Goal: Find specific page/section: Find specific page/section

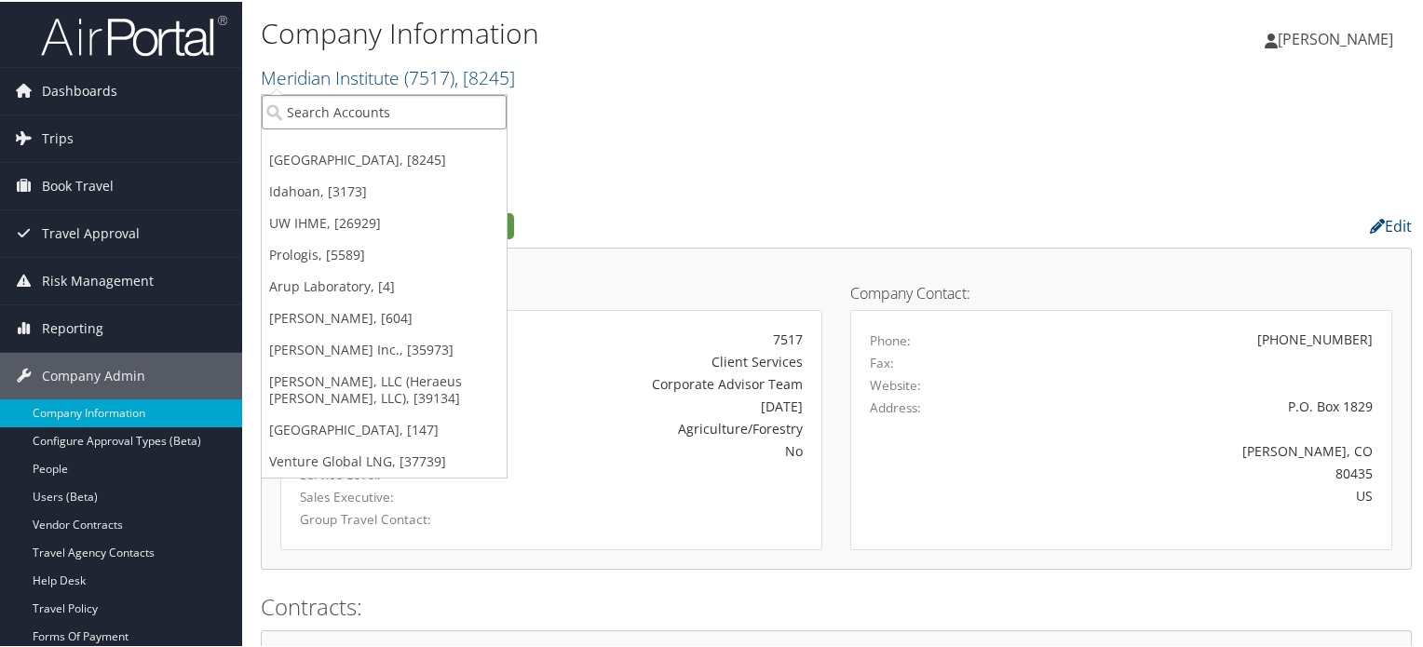
click at [335, 115] on input "search" at bounding box center [384, 110] width 245 height 34
paste input "TRIO Community Meals LLC (formerly Valley Services - Div of Elior N.A.)"
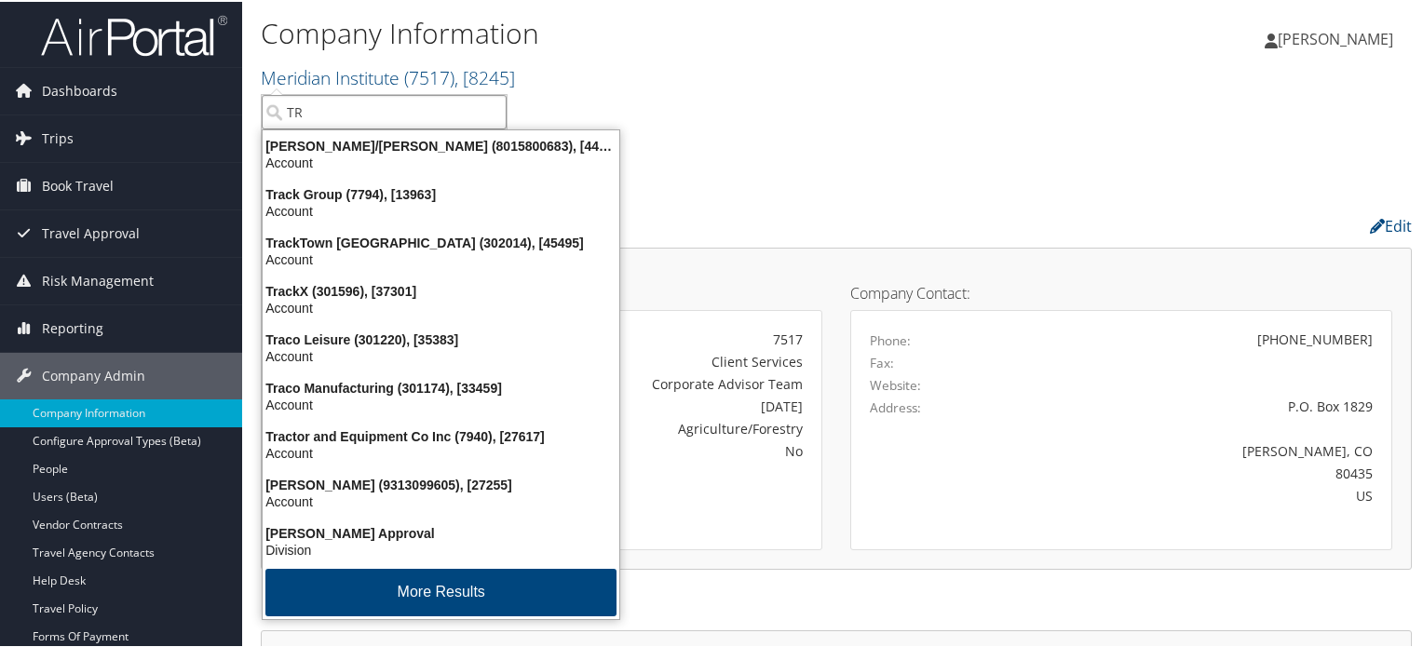
type input "T"
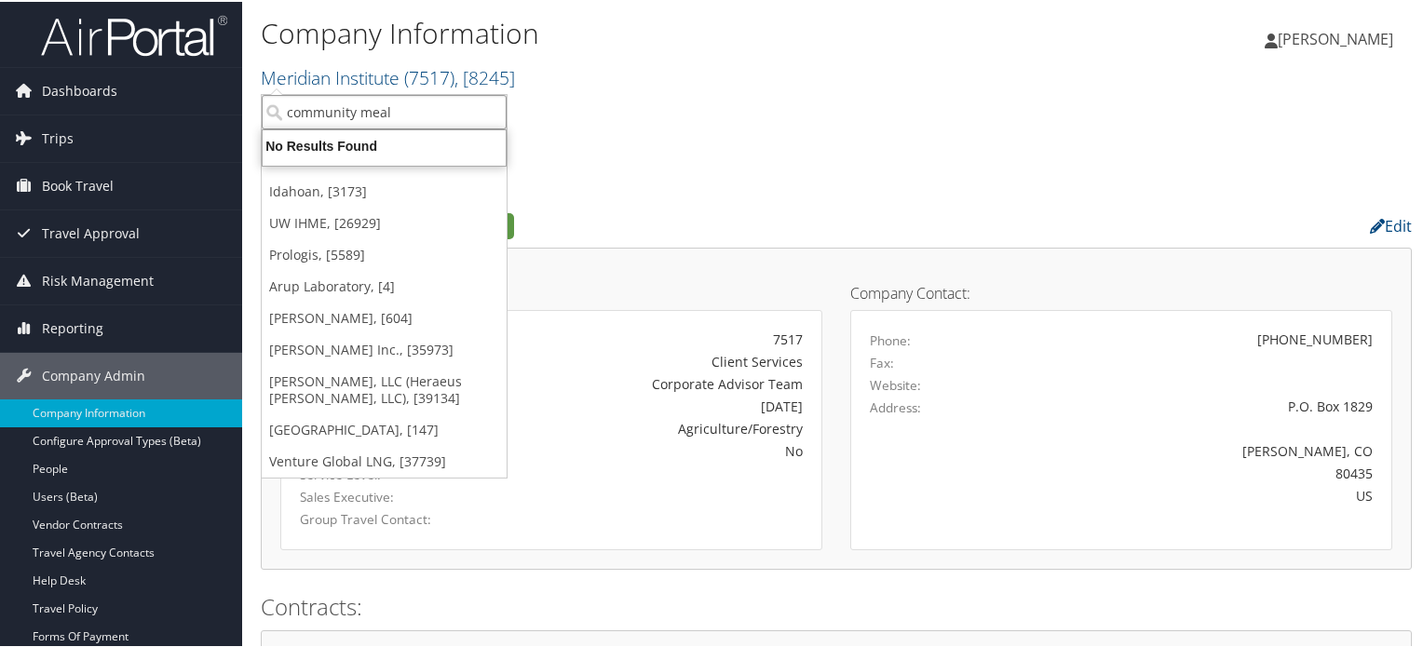
type input "community meal"
click at [414, 113] on input "community meal" at bounding box center [384, 110] width 245 height 34
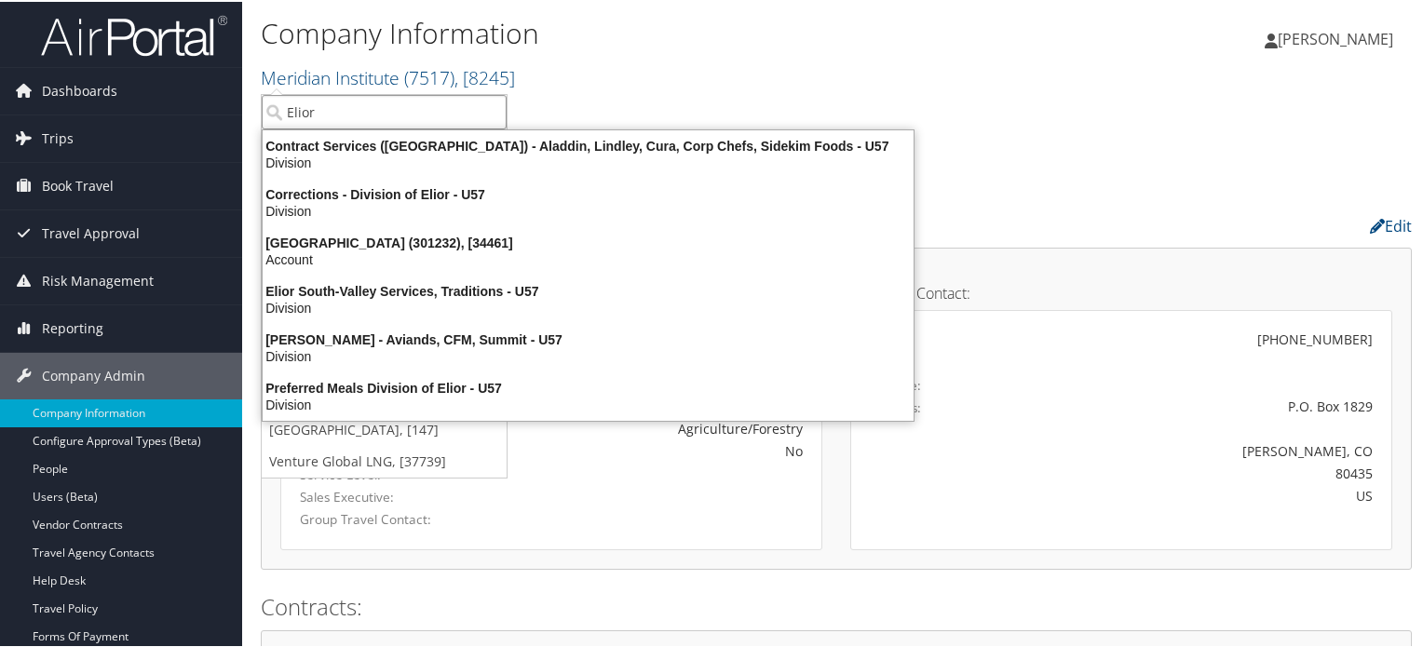
type input "Elior"
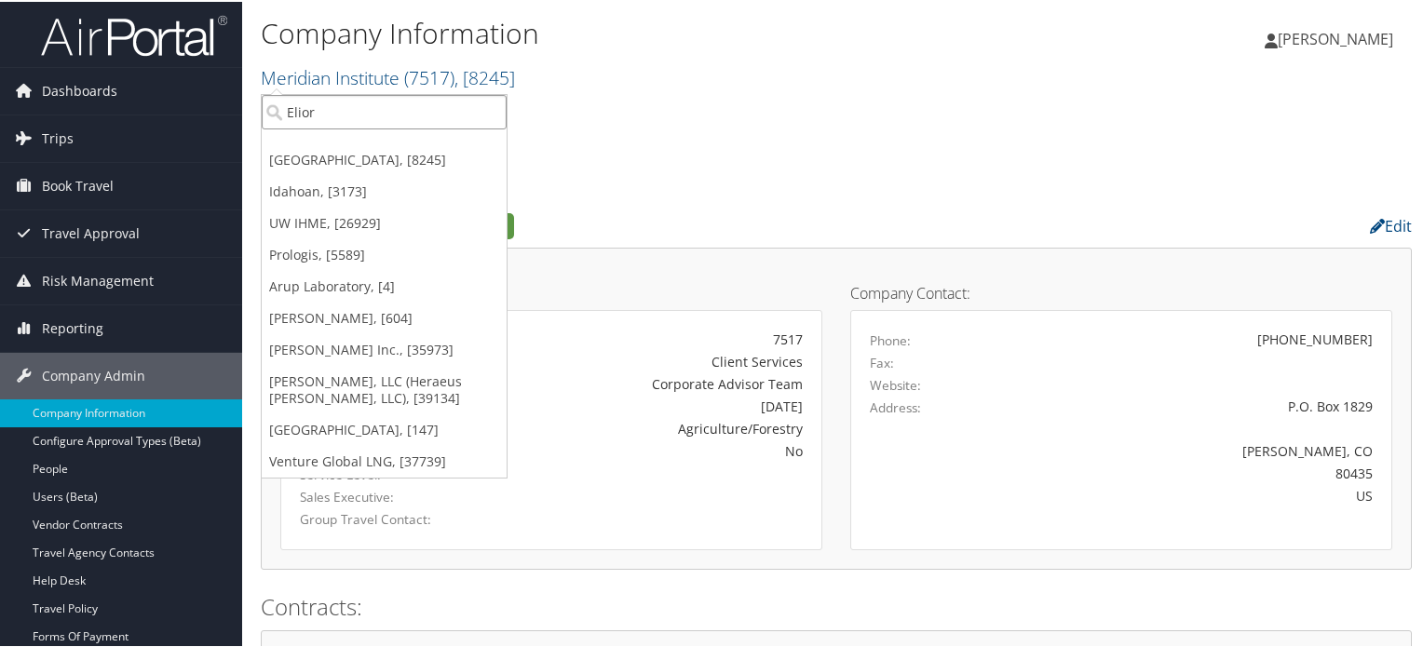
drag, startPoint x: 369, startPoint y: 101, endPoint x: 252, endPoint y: 110, distance: 117.7
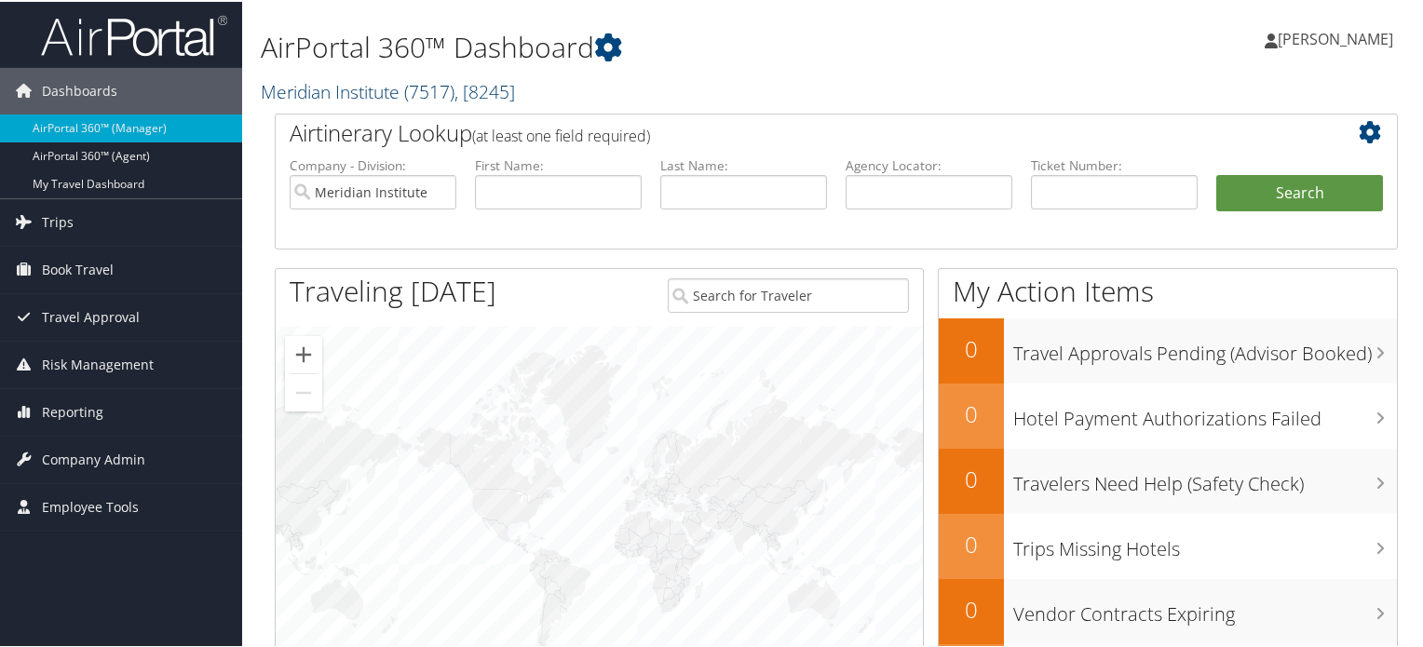
click at [399, 92] on link "Meridian Institute ( 7517 ) , [ 8245 ]" at bounding box center [388, 89] width 254 height 25
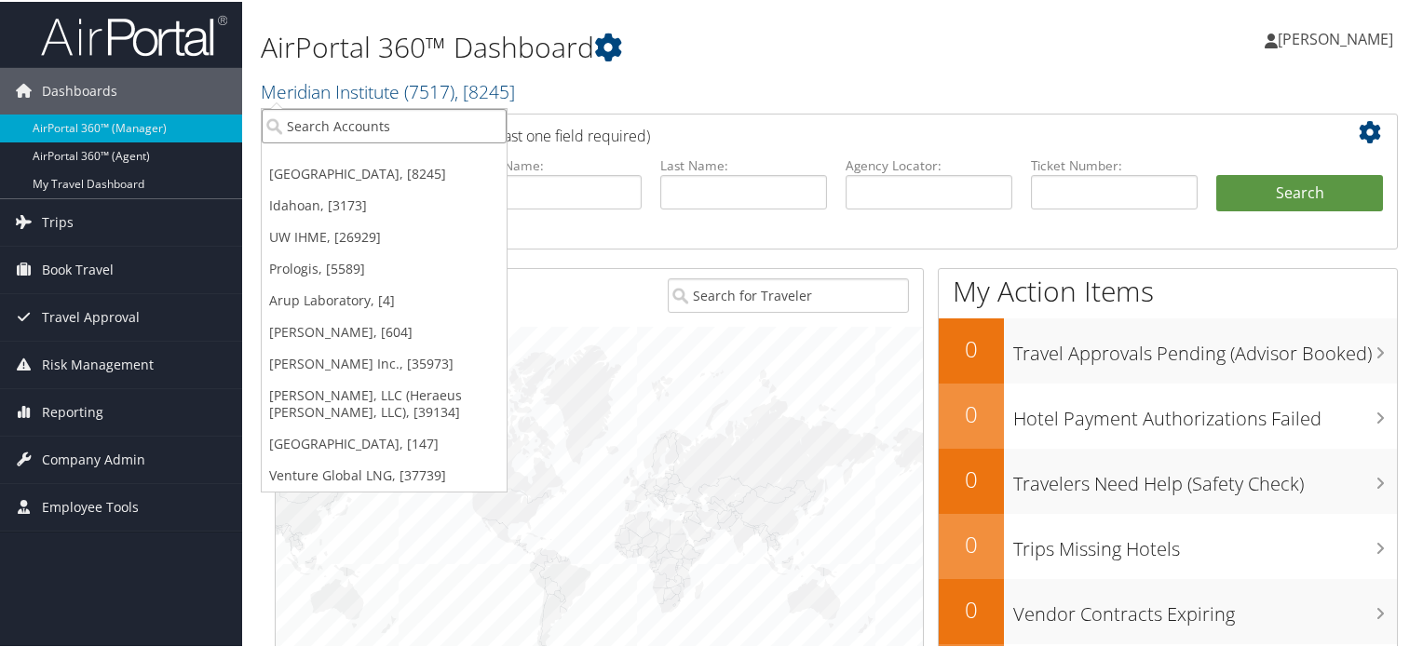
click at [370, 127] on input "search" at bounding box center [384, 124] width 245 height 34
paste input "TRIO Community Meals LLC (formerly Valley Services - Div of Elior N.A.)"
type input "TRIO"
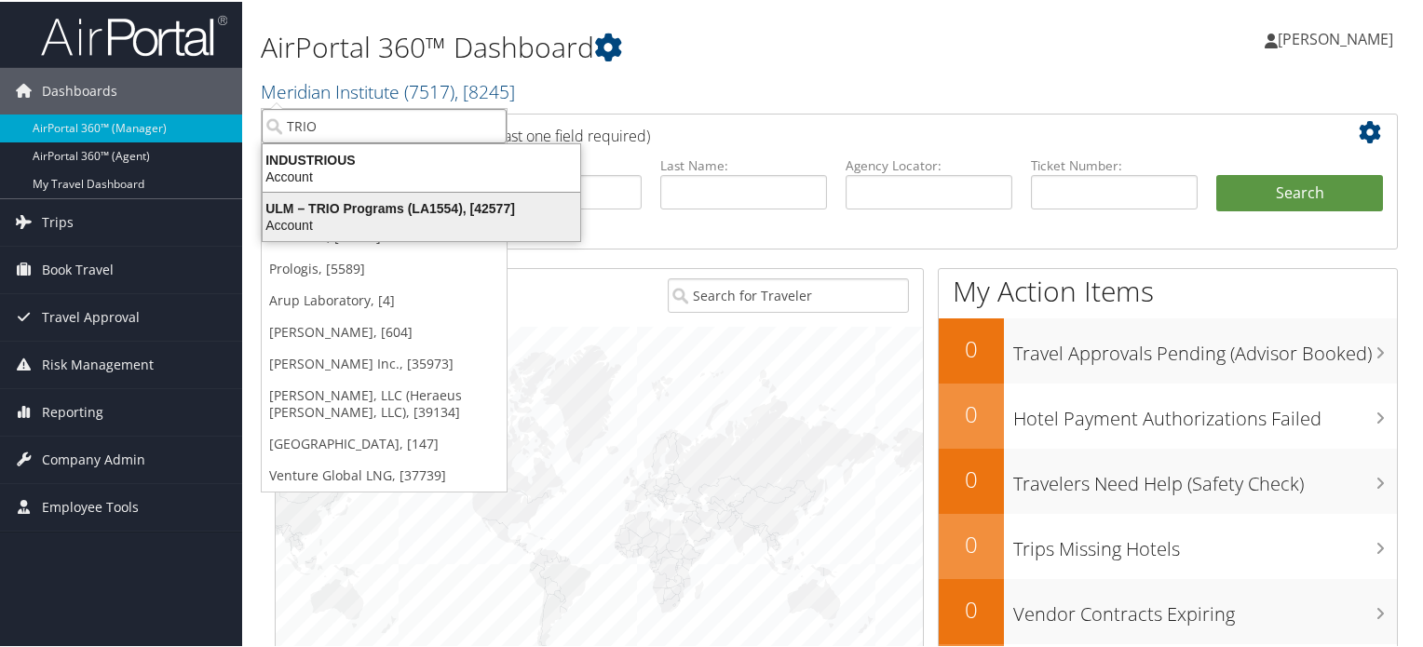
click at [377, 209] on div "ULM – TRIO Programs (LA1554), [42577]" at bounding box center [422, 206] width 340 height 17
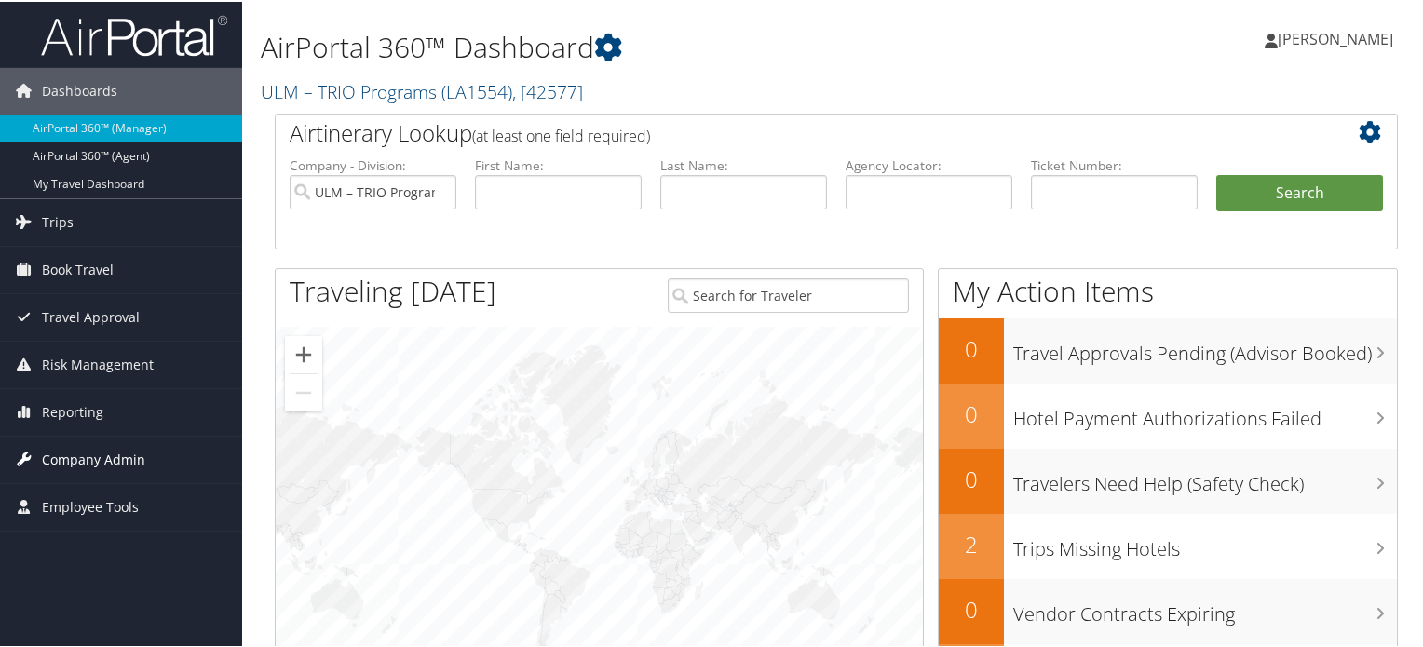
click at [104, 457] on span "Company Admin" at bounding box center [93, 458] width 103 height 47
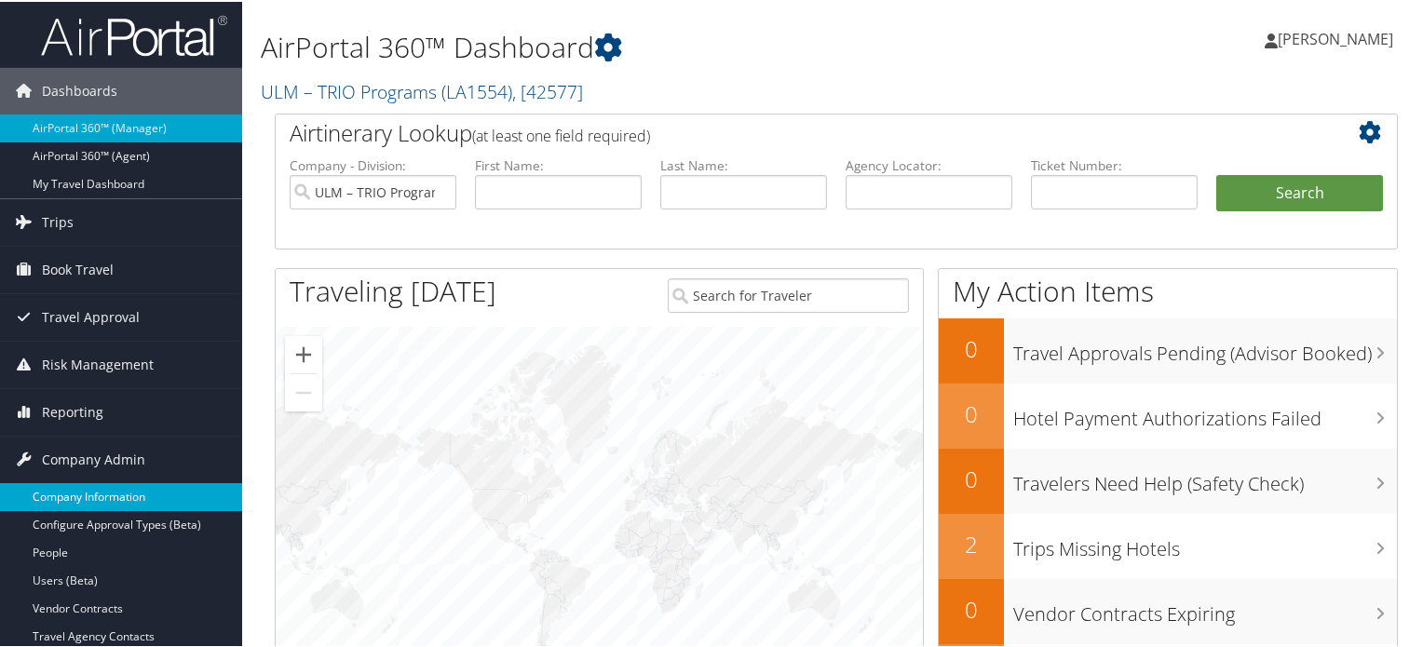
click at [97, 495] on link "Company Information" at bounding box center [121, 496] width 242 height 28
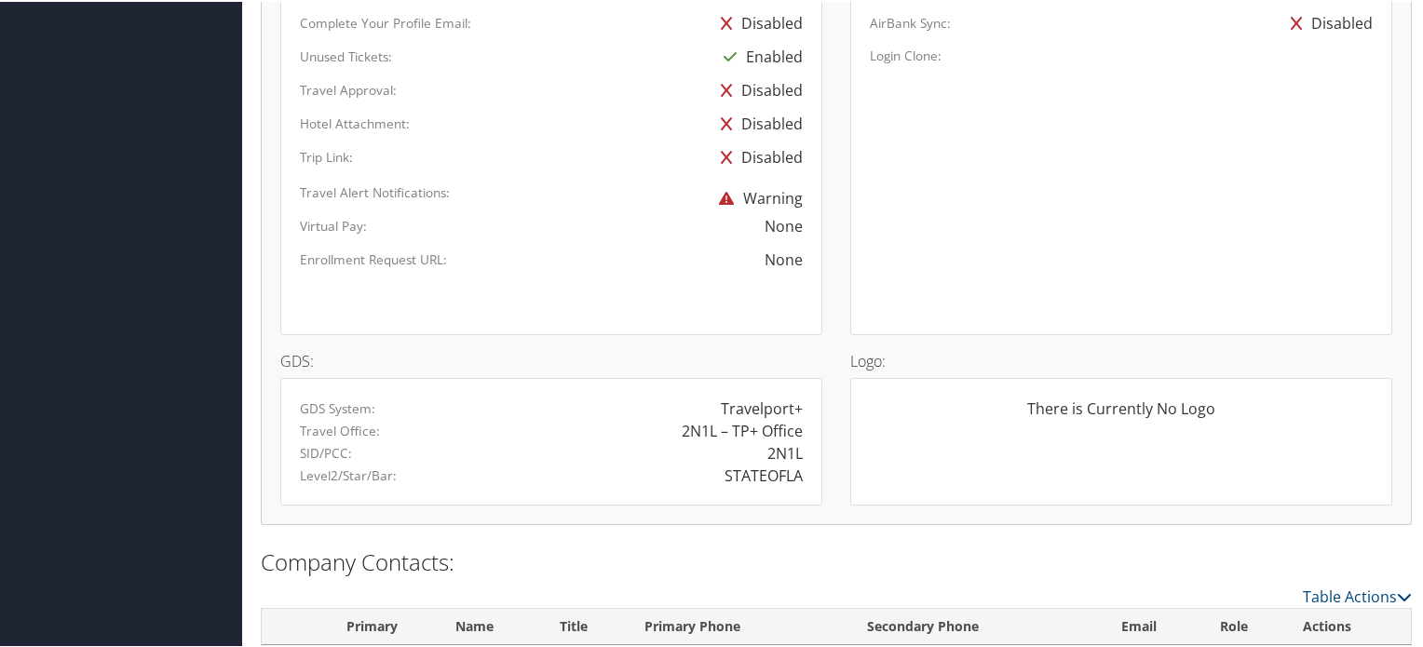
scroll to position [1054, 0]
drag, startPoint x: 723, startPoint y: 466, endPoint x: 797, endPoint y: 469, distance: 74.6
click at [797, 469] on div "STATEOFLA" at bounding box center [764, 471] width 78 height 22
copy div "STATEOFLA"
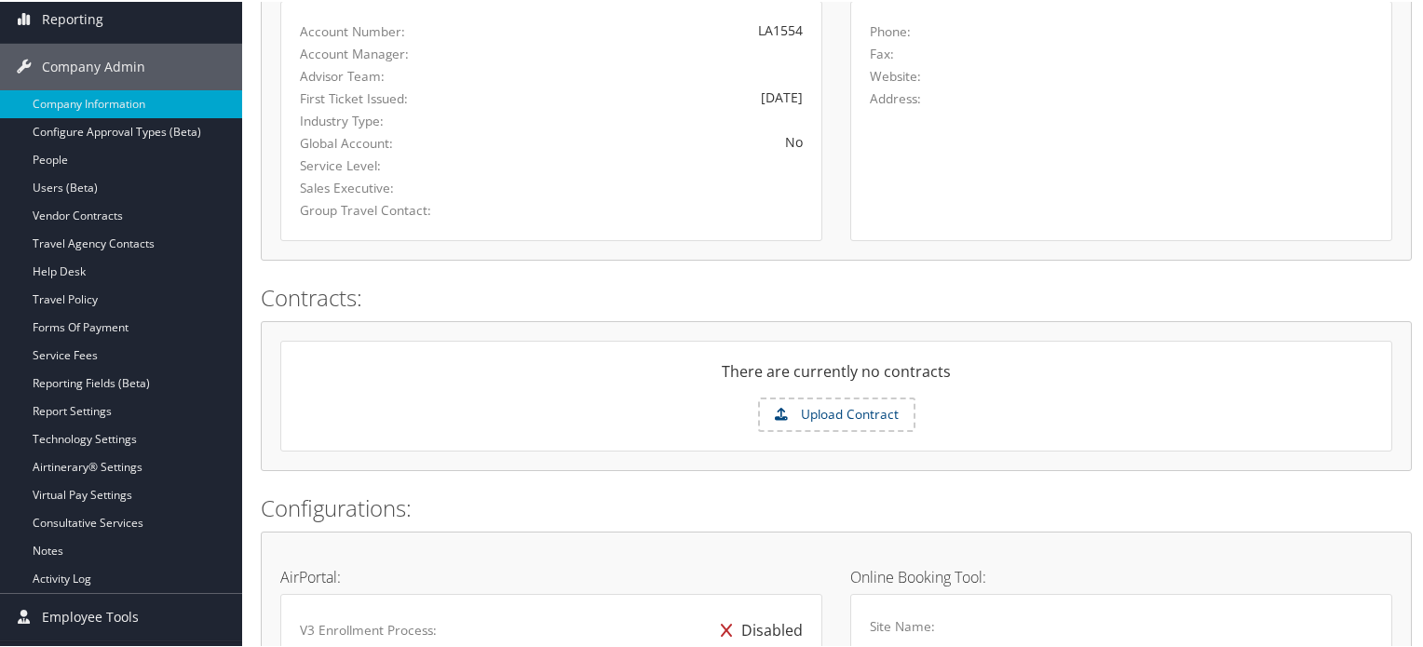
scroll to position [0, 0]
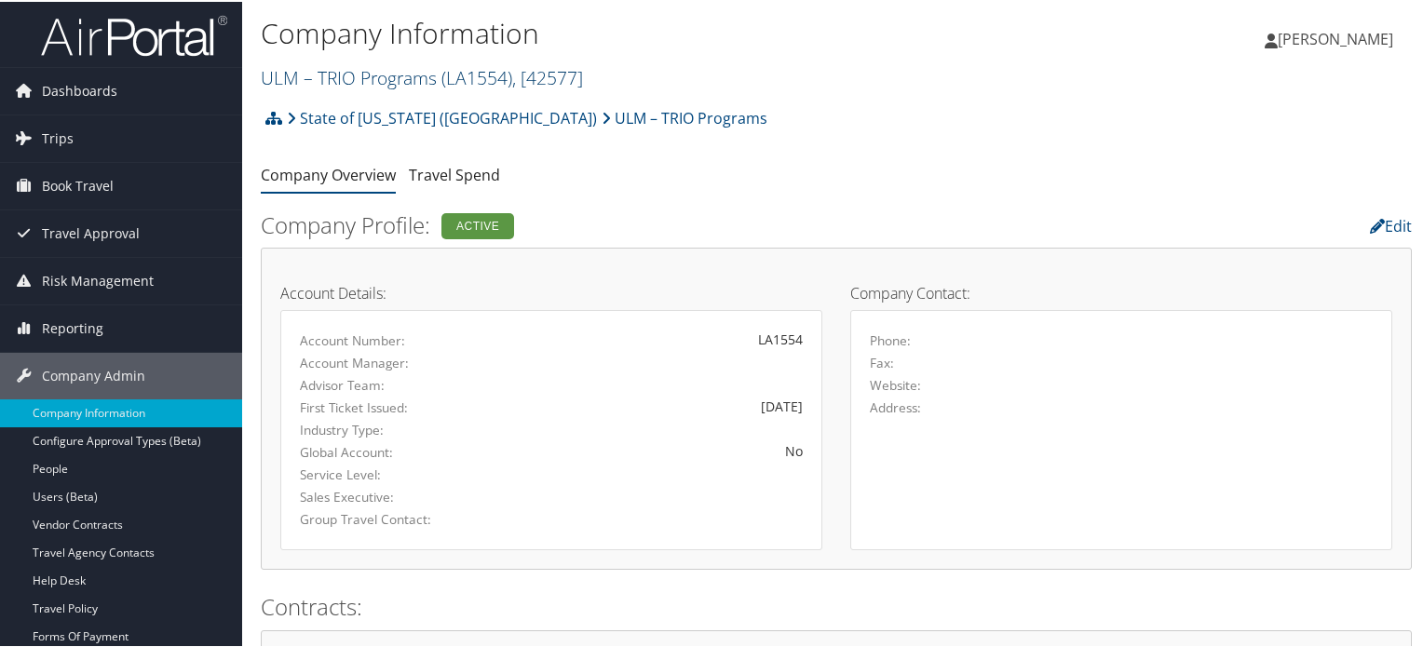
click at [415, 67] on link "ULM – TRIO Programs ( LA1554 ) , [ 42577 ]" at bounding box center [422, 75] width 322 height 25
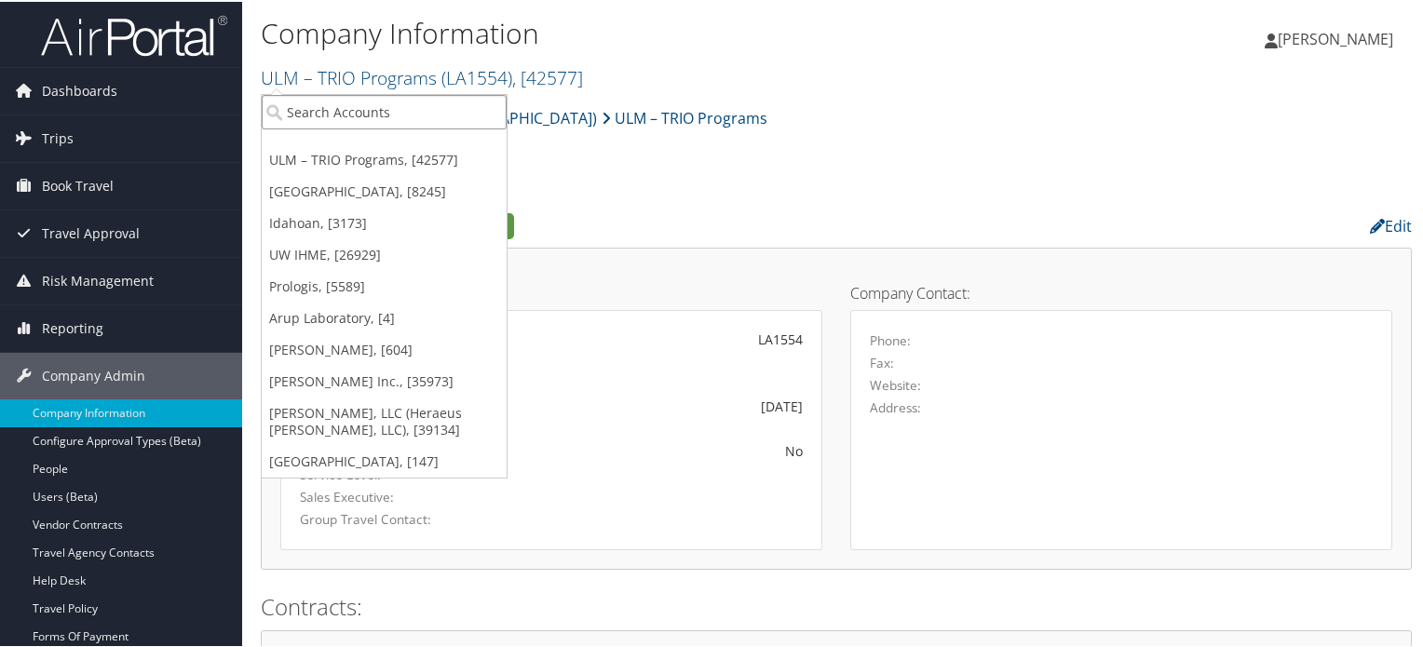
click at [335, 103] on input "search" at bounding box center [384, 110] width 245 height 34
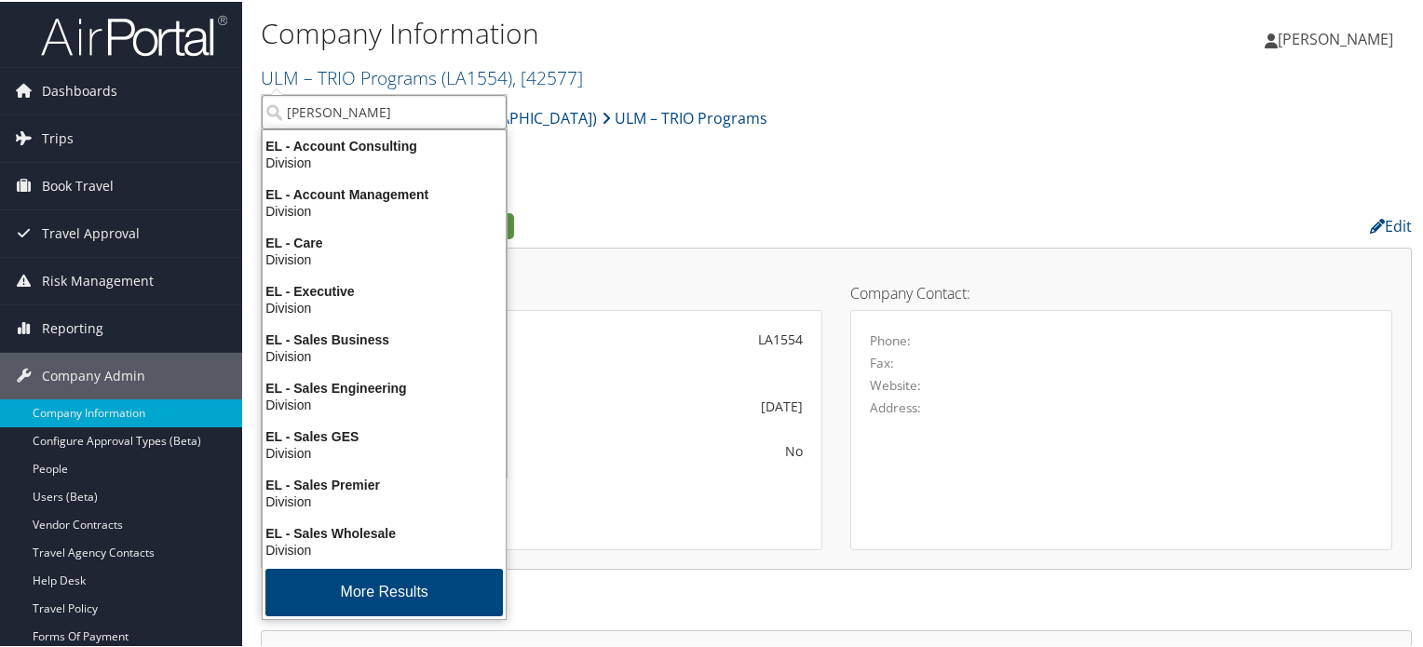
type input "ELIOR"
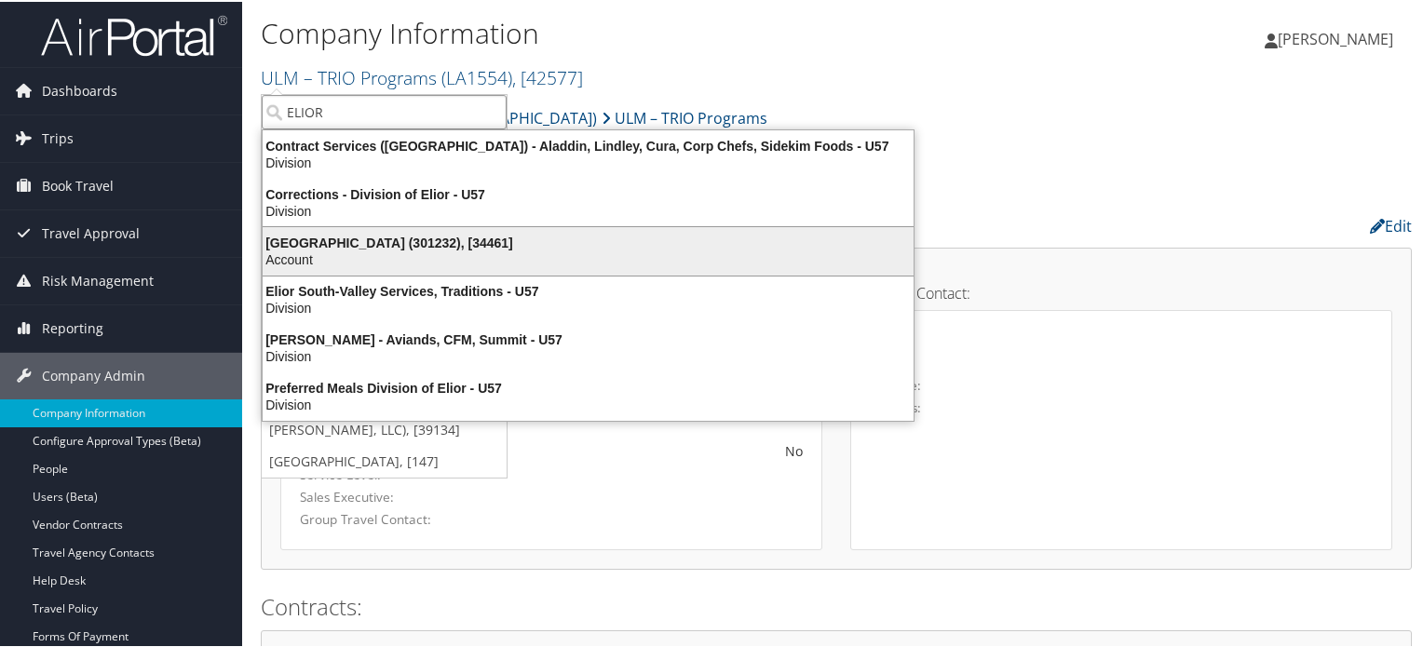
click at [324, 260] on div "Account" at bounding box center [588, 258] width 673 height 17
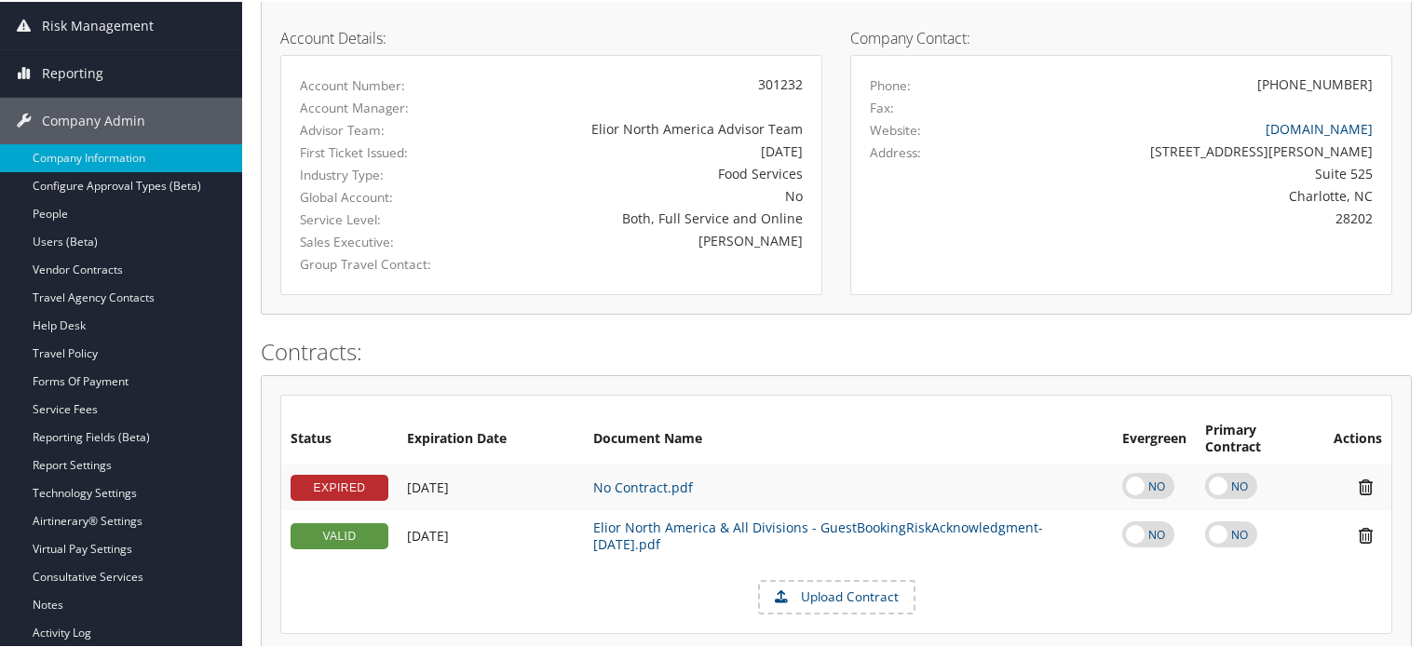
scroll to position [60, 0]
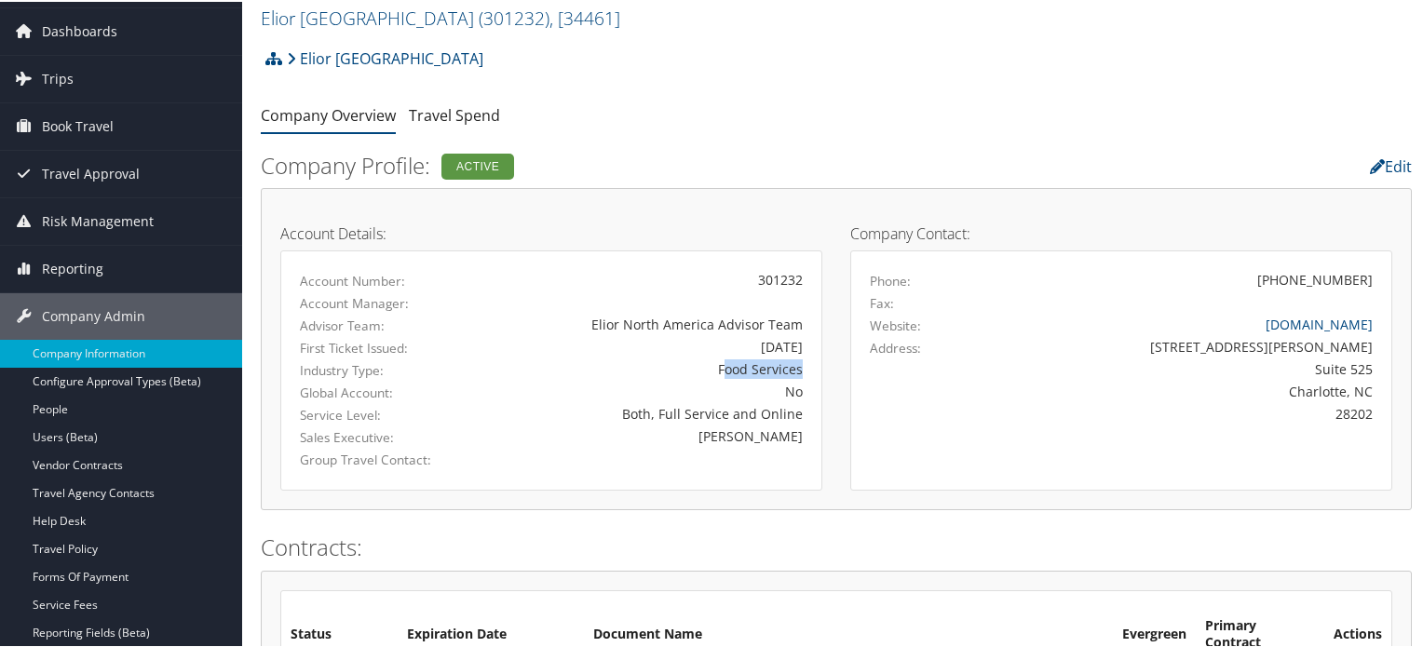
drag, startPoint x: 721, startPoint y: 368, endPoint x: 806, endPoint y: 369, distance: 84.8
click at [806, 369] on div "Food Services" at bounding box center [640, 368] width 354 height 20
drag, startPoint x: 713, startPoint y: 372, endPoint x: 801, endPoint y: 371, distance: 88.5
click at [801, 371] on div "Food Services" at bounding box center [640, 368] width 354 height 20
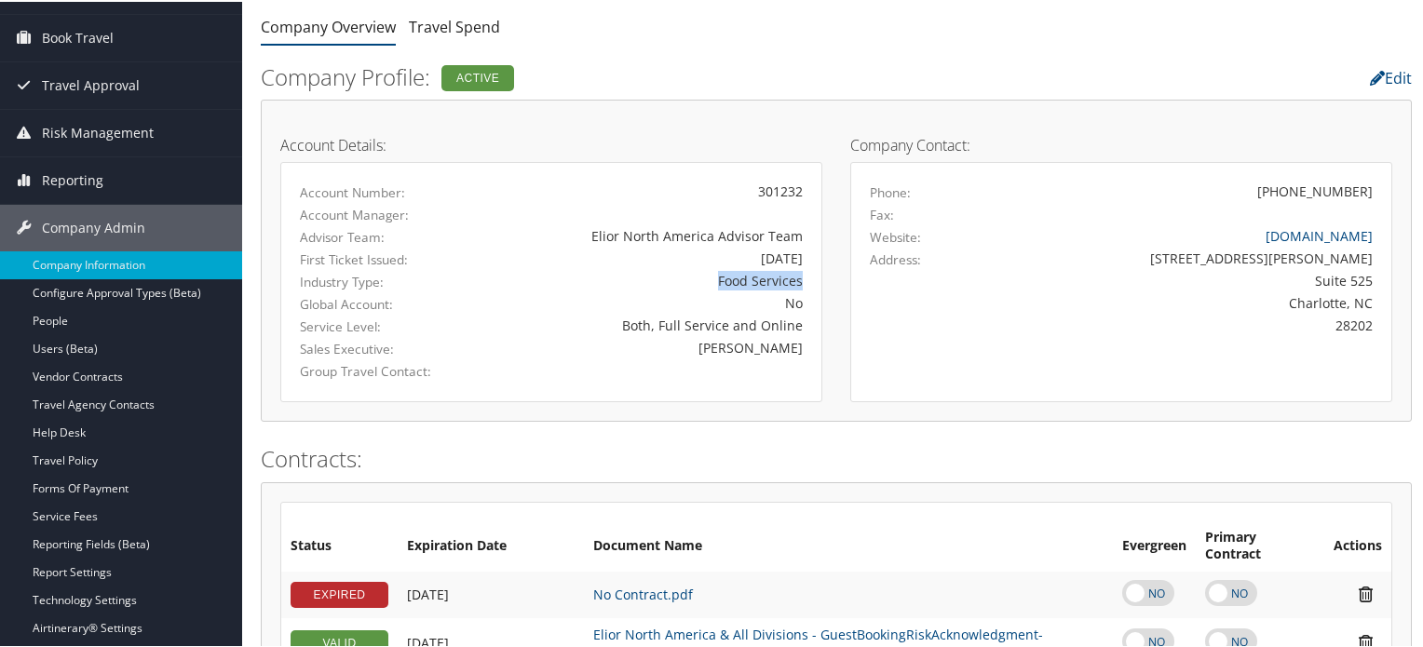
scroll to position [0, 0]
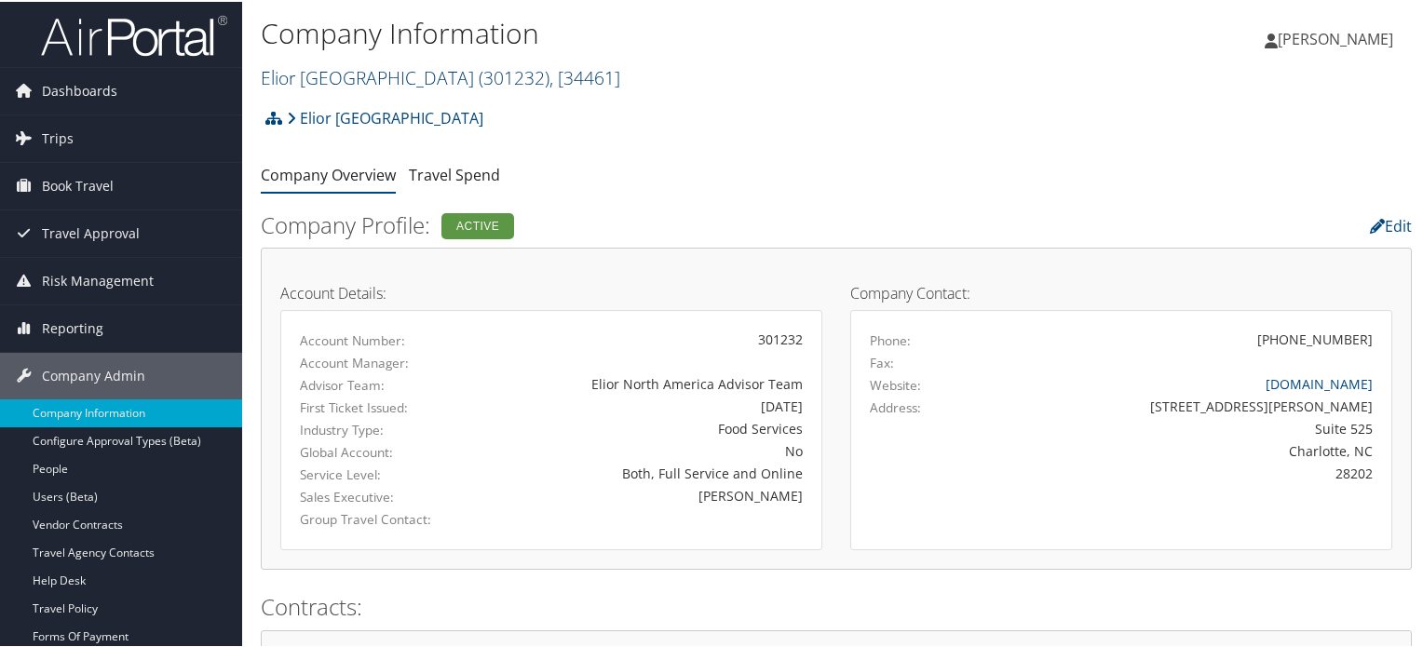
click at [396, 87] on link "[GEOGRAPHIC_DATA] ( 301232 ) , [ 34461 ]" at bounding box center [441, 75] width 360 height 25
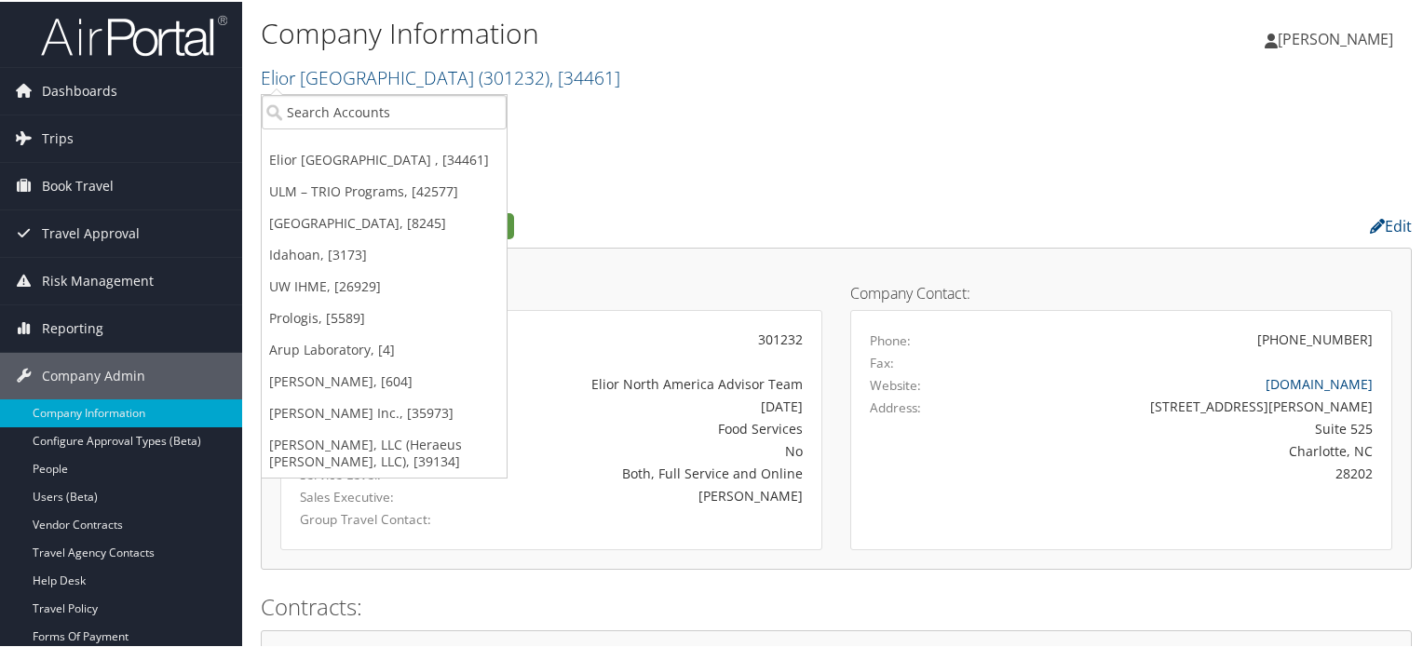
click at [695, 181] on ul "Company Overview Travel Spend" at bounding box center [836, 174] width 1151 height 34
